Goal: Task Accomplishment & Management: Complete application form

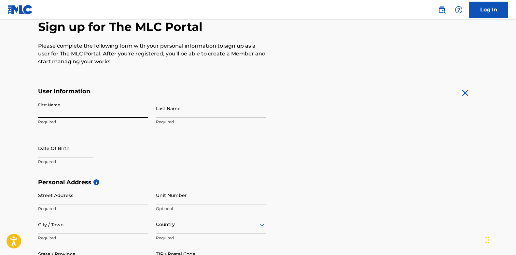
click at [72, 114] on input "First Name" at bounding box center [93, 108] width 110 height 19
type input "[PERSON_NAME]"
click at [154, 114] on div "First Name [PERSON_NAME] Required Last Name Required Date Of Birth Required" at bounding box center [152, 139] width 228 height 80
click at [159, 112] on input "Last Name" at bounding box center [211, 108] width 110 height 19
type input "Asamoah"
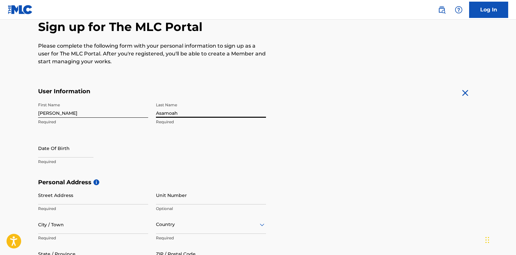
click at [63, 151] on input "text" at bounding box center [65, 148] width 55 height 19
select select "7"
select select "2025"
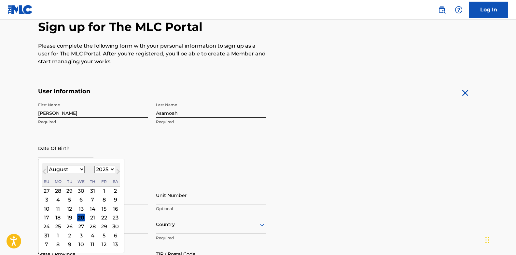
click at [81, 228] on div "27" at bounding box center [81, 227] width 8 height 8
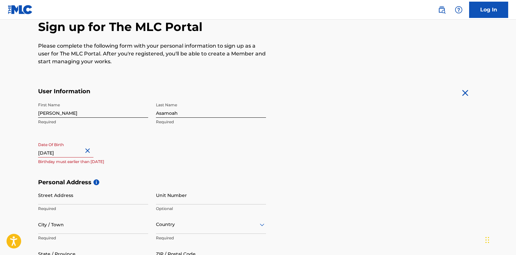
click at [76, 154] on input "text" at bounding box center [65, 148] width 55 height 19
select select "7"
select select "2025"
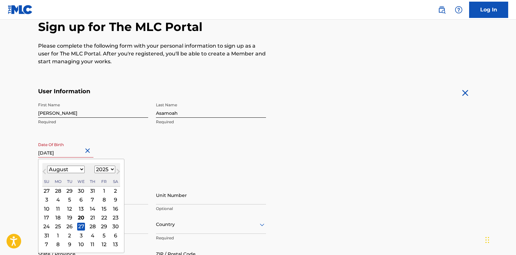
click at [76, 154] on input "text" at bounding box center [65, 148] width 55 height 19
type input "[DATE]"
select select "2001"
type input "[DATE]"
click at [136, 152] on div "Date Of Birth [DEMOGRAPHIC_DATA] [DEMOGRAPHIC_DATA] Previous Month Next Month A…" at bounding box center [93, 153] width 110 height 29
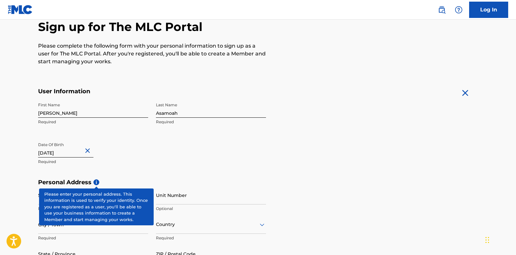
click at [97, 180] on span "i" at bounding box center [97, 182] width 6 height 6
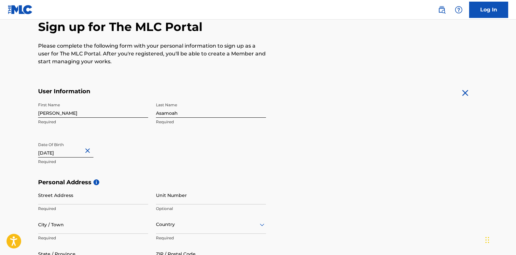
click at [115, 163] on p "Required" at bounding box center [93, 162] width 110 height 6
click at [67, 203] on input "Street Address" at bounding box center [93, 195] width 110 height 19
click at [90, 223] on input "City / Town" at bounding box center [93, 224] width 110 height 19
type input "Kumasi"
click at [170, 222] on div "Country" at bounding box center [211, 224] width 110 height 19
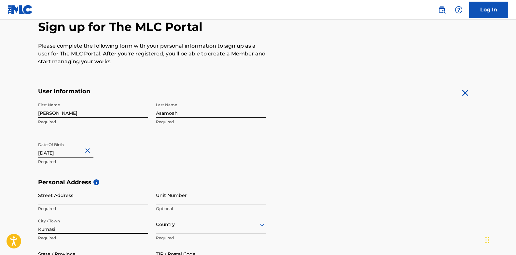
scroll to position [142, 0]
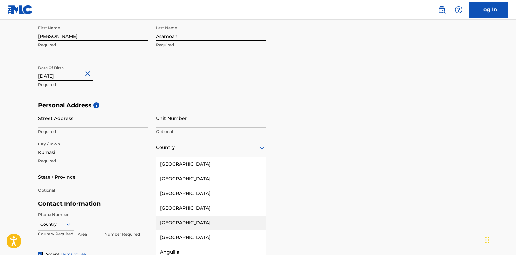
type input "h"
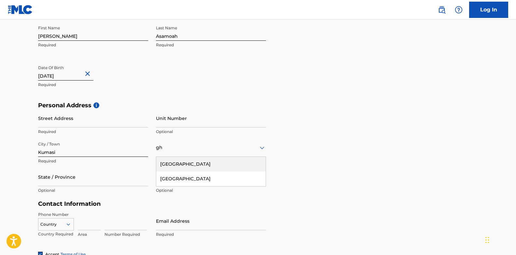
type input "ghn"
click at [169, 149] on div "ghn" at bounding box center [211, 147] width 110 height 8
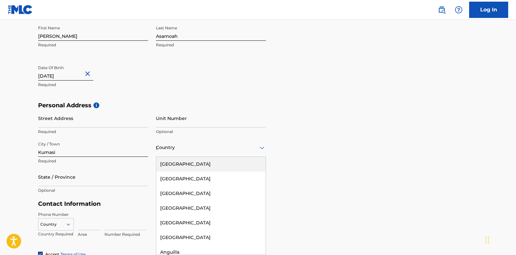
click at [169, 149] on div "ghn" at bounding box center [211, 147] width 110 height 8
type input "gh"
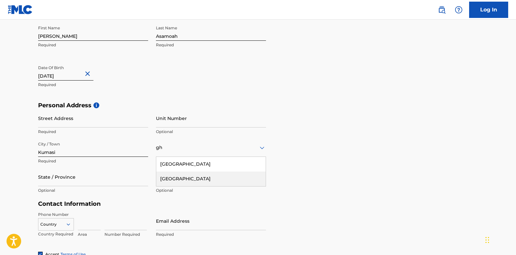
click at [173, 180] on div "[GEOGRAPHIC_DATA]" at bounding box center [210, 178] width 109 height 15
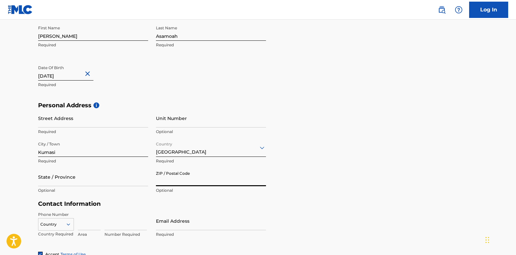
click at [173, 180] on input "ZIP / Postal Code" at bounding box center [211, 176] width 110 height 19
type input "00233"
click at [53, 183] on input "State / Province" at bounding box center [93, 176] width 110 height 19
click at [25, 168] on main "The MLC uses identity verification before a user is registered to comply with K…" at bounding box center [258, 106] width 516 height 459
click at [57, 118] on input "Street Address" at bounding box center [93, 118] width 110 height 19
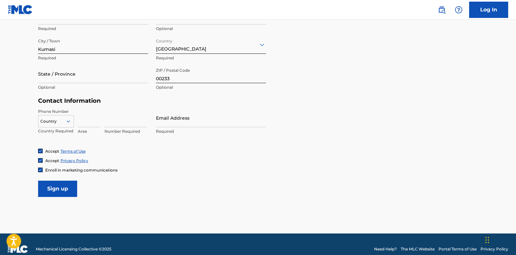
scroll to position [246, 0]
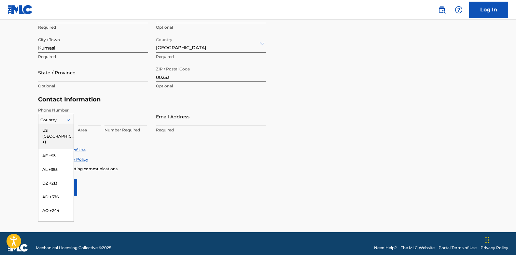
click at [50, 119] on div at bounding box center [55, 119] width 35 height 7
type input "gh"
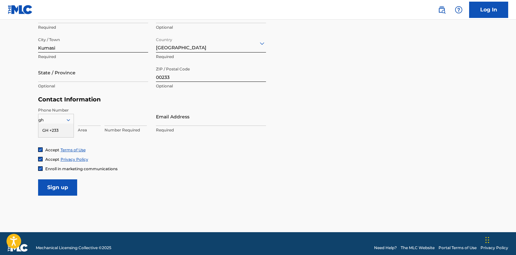
click at [46, 127] on div "GH +233" at bounding box center [55, 130] width 35 height 14
click at [88, 114] on input at bounding box center [89, 116] width 23 height 19
type input "5"
type input "0"
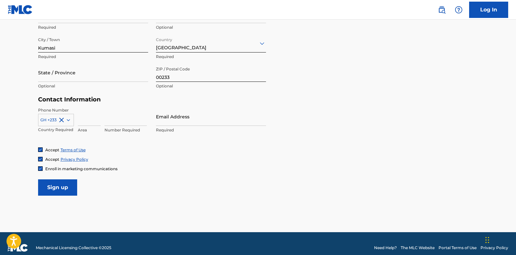
click at [111, 117] on input at bounding box center [126, 116] width 42 height 19
type input "0551437277"
click at [170, 115] on input "Email Address" at bounding box center [211, 116] width 110 height 19
type input "[EMAIL_ADDRESS][DOMAIN_NAME]"
click at [159, 146] on div "Phone Number GH +233 Country Required Area 0551437277 Number Required Email Add…" at bounding box center [152, 127] width 228 height 40
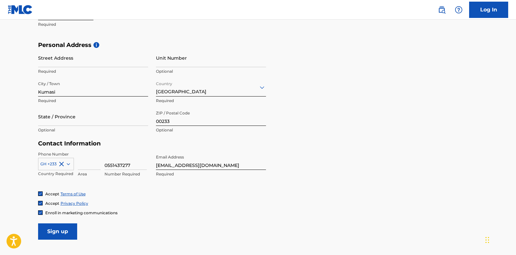
scroll to position [222, 0]
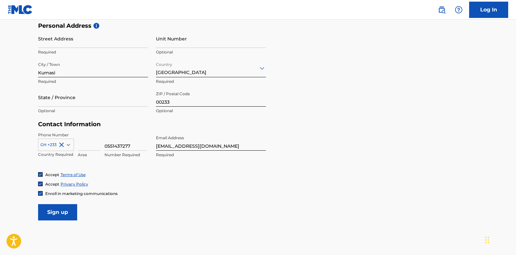
click at [89, 41] on input "Street Address" at bounding box center [93, 38] width 110 height 19
type input "B"
type input "[PERSON_NAME] Avenue"
click at [74, 215] on input "Sign up" at bounding box center [57, 212] width 39 height 16
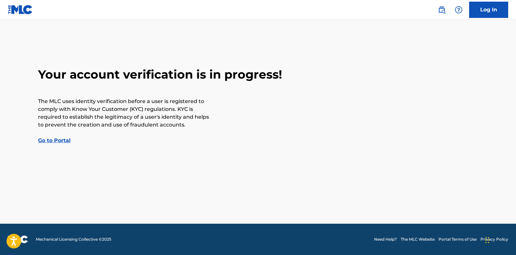
click at [43, 138] on link "Go to Portal" at bounding box center [54, 140] width 33 height 6
